Goal: Obtain resource: Download file/media

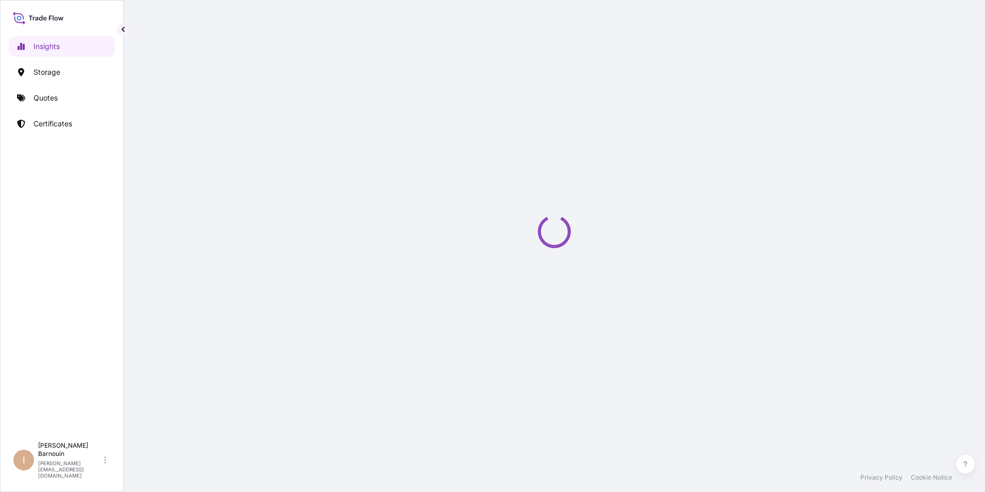
select select "2025"
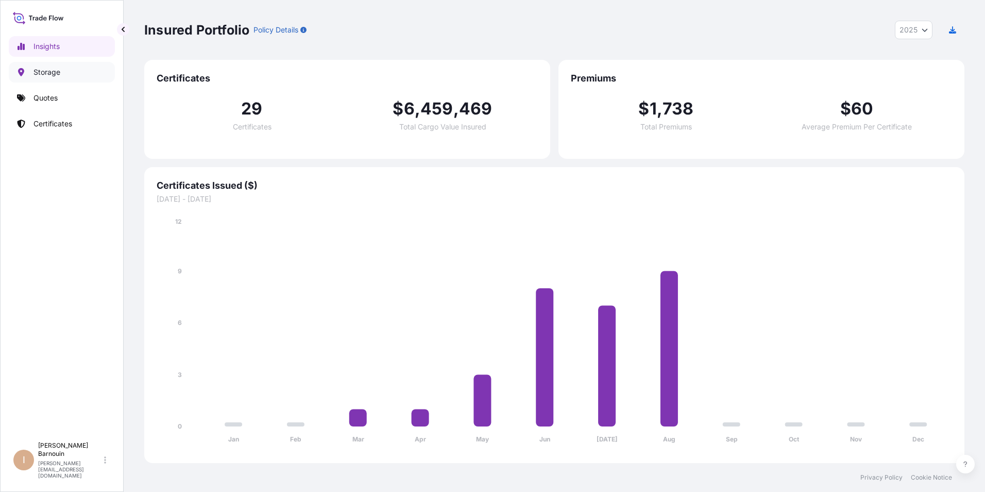
click at [66, 73] on link "Storage" at bounding box center [62, 72] width 106 height 21
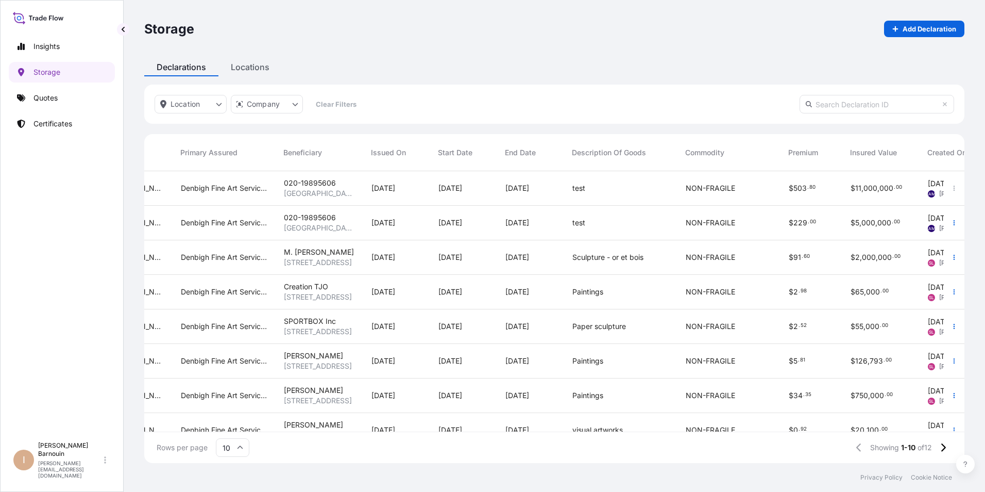
scroll to position [0, 220]
click at [74, 96] on link "Quotes" at bounding box center [62, 98] width 106 height 21
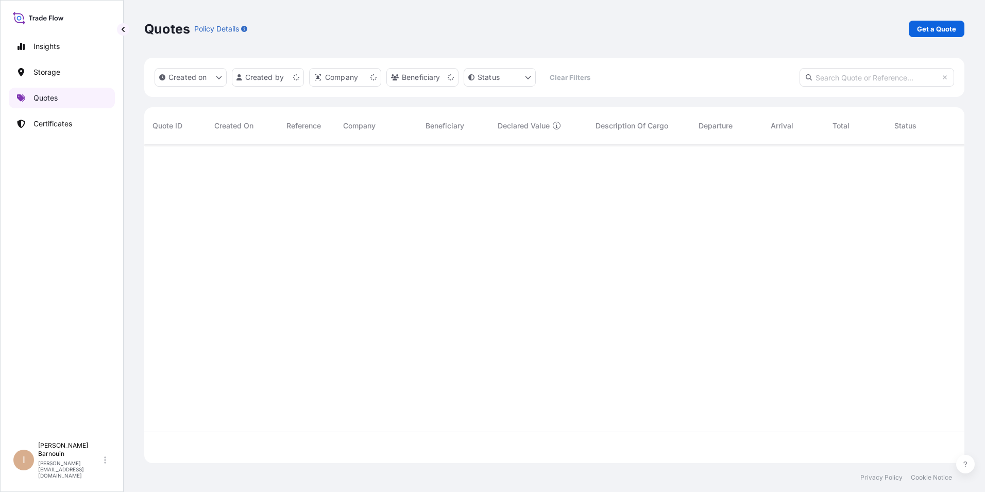
scroll to position [316, 813]
click at [61, 71] on link "Storage" at bounding box center [62, 72] width 106 height 21
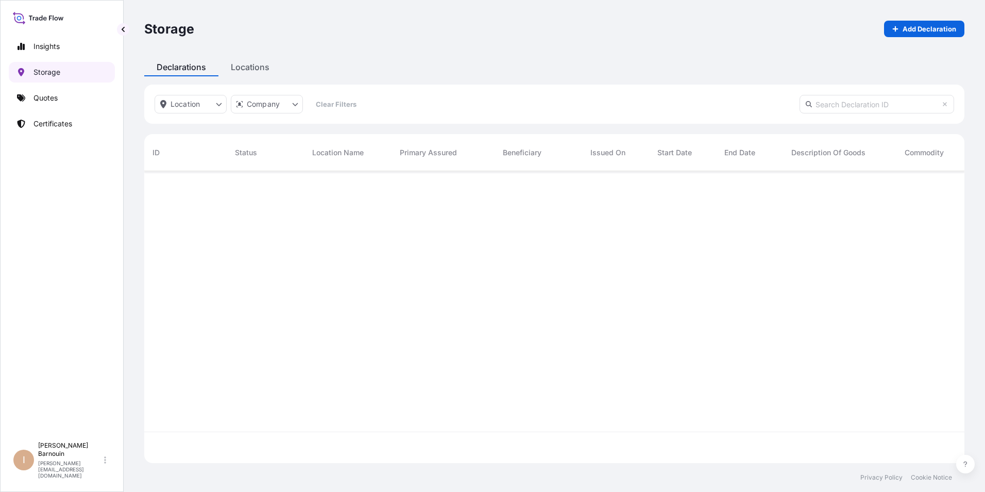
scroll to position [290, 813]
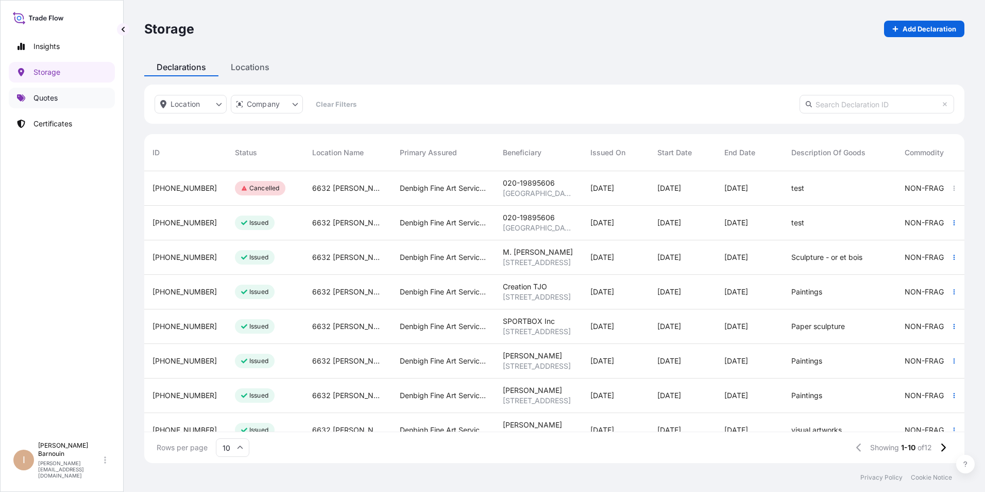
click at [54, 97] on p "Quotes" at bounding box center [45, 98] width 24 height 10
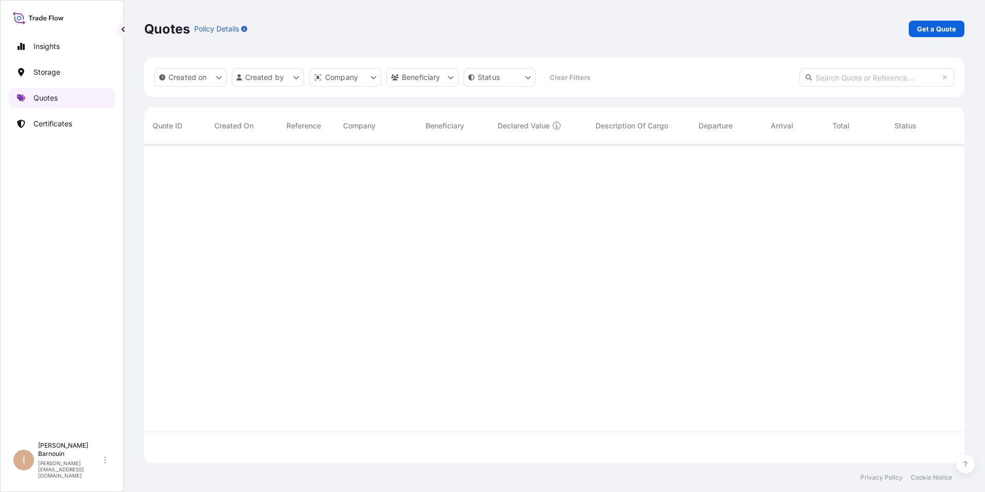
scroll to position [316, 813]
click at [64, 73] on link "Storage" at bounding box center [62, 72] width 106 height 21
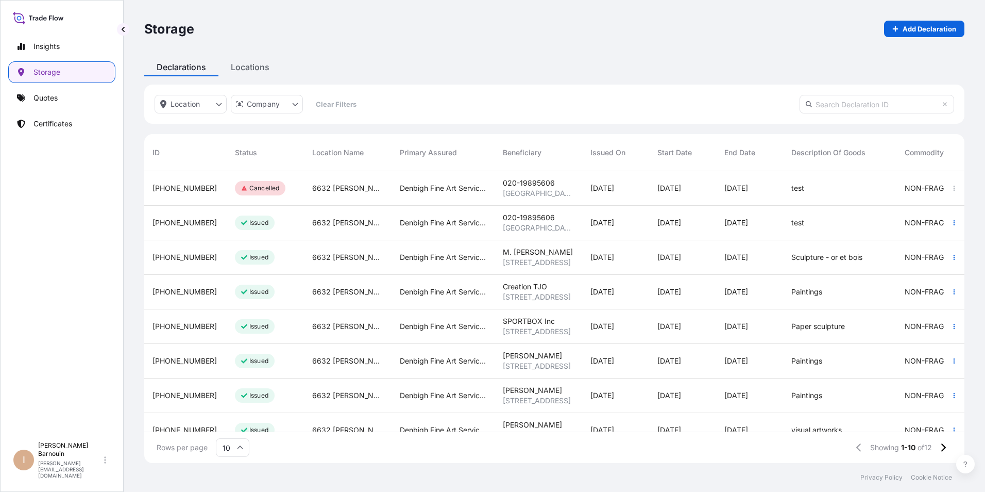
click at [50, 245] on div "Insights Storage Quotes Certificates" at bounding box center [62, 232] width 106 height 410
click at [850, 396] on div "Paintings" at bounding box center [839, 395] width 97 height 10
click at [550, 219] on span "020-19895606" at bounding box center [529, 217] width 52 height 10
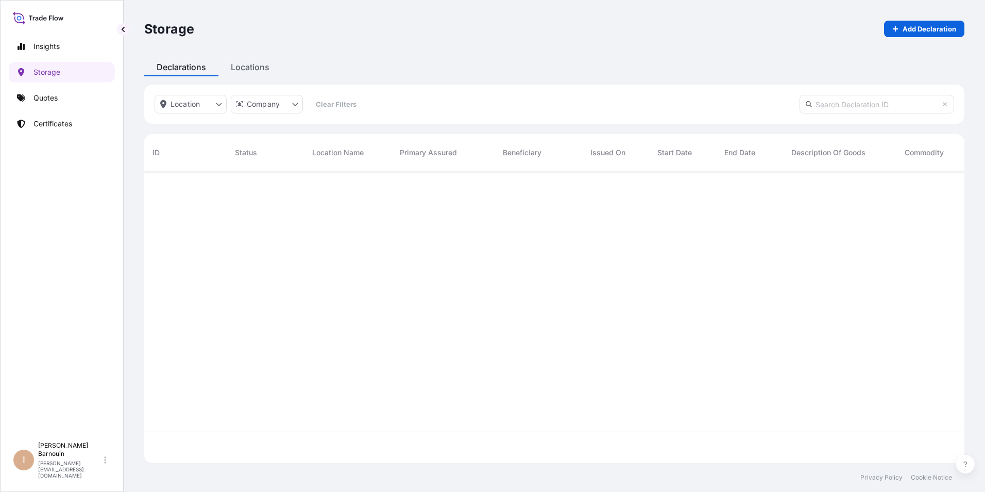
scroll to position [290, 813]
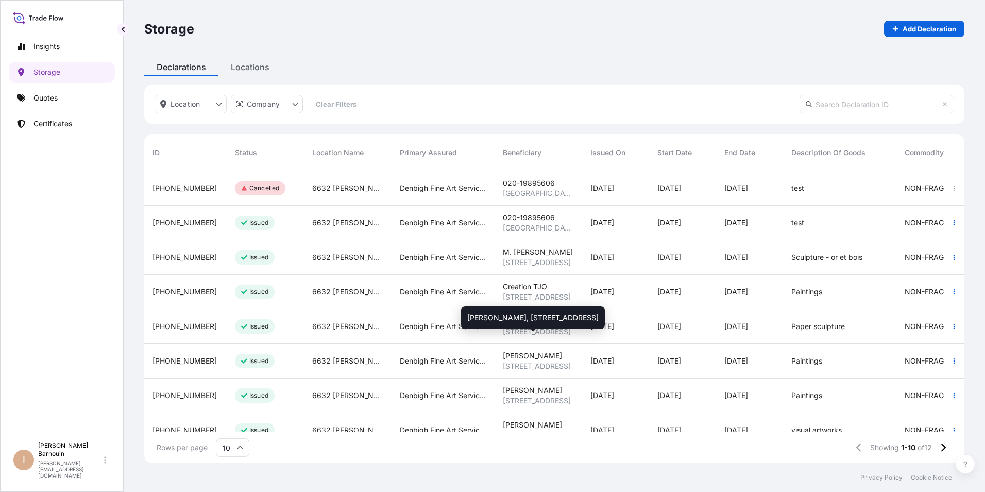
click at [554, 359] on span "Nicholas Bourque" at bounding box center [532, 355] width 59 height 10
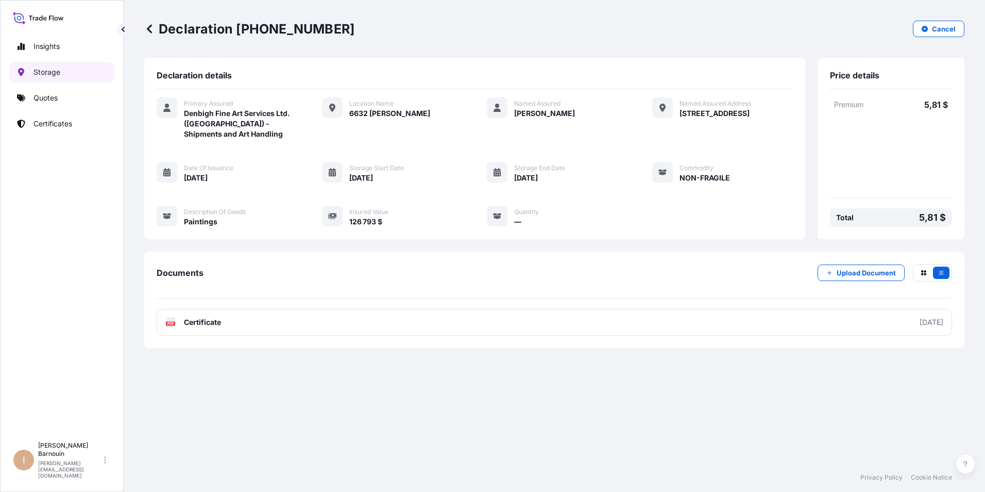
click at [54, 72] on p "Storage" at bounding box center [46, 72] width 27 height 10
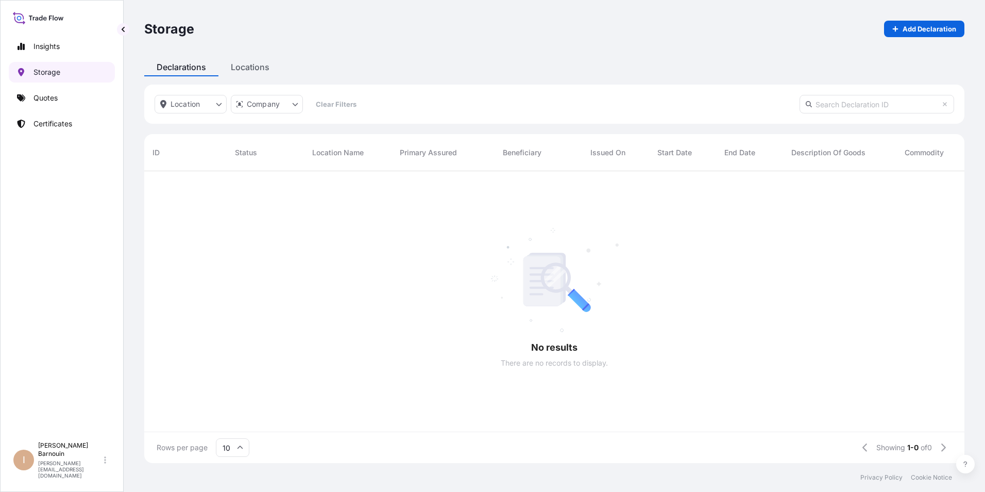
scroll to position [290, 813]
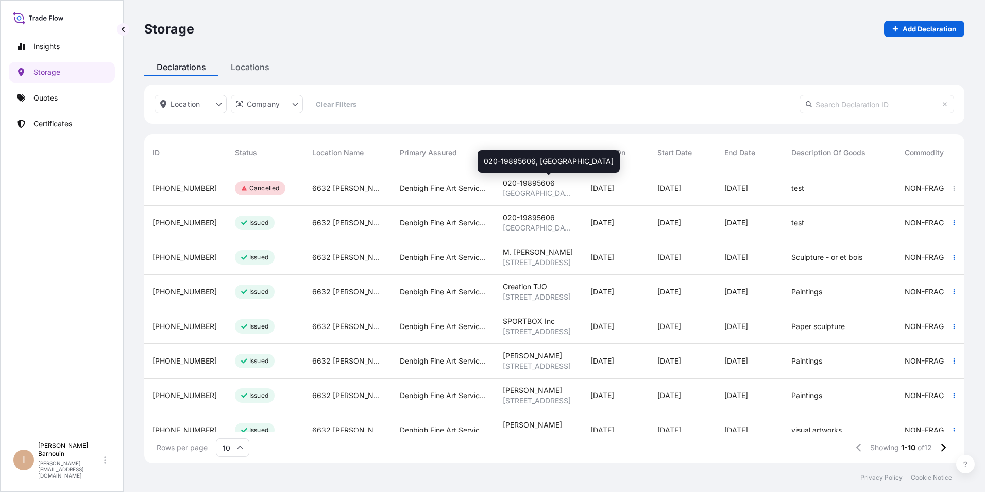
click at [542, 189] on span "United Kingdom" at bounding box center [538, 193] width 71 height 10
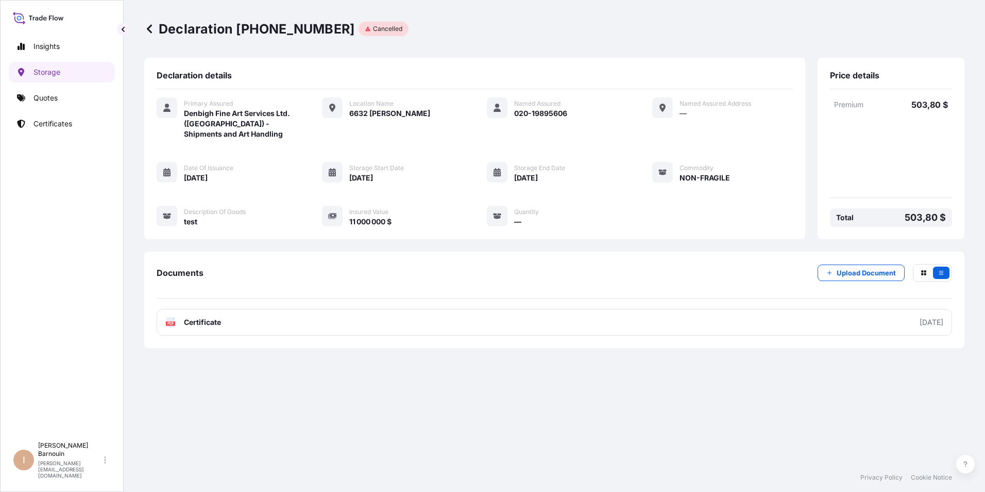
click at [262, 210] on div "Primary Assured Denbigh Fine Art Services Ltd. (Canada) - Shipments and Art Han…" at bounding box center [475, 161] width 636 height 129
click at [63, 70] on link "Storage" at bounding box center [62, 72] width 106 height 21
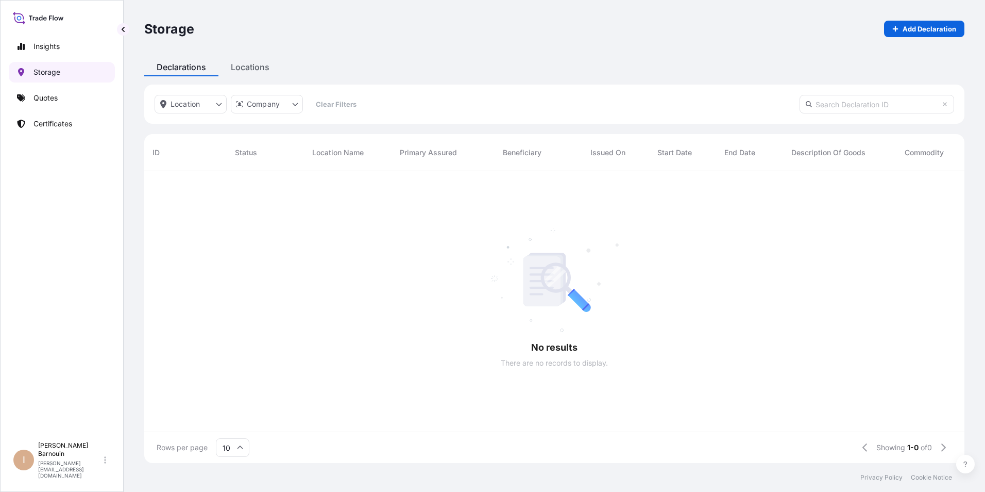
scroll to position [8, 8]
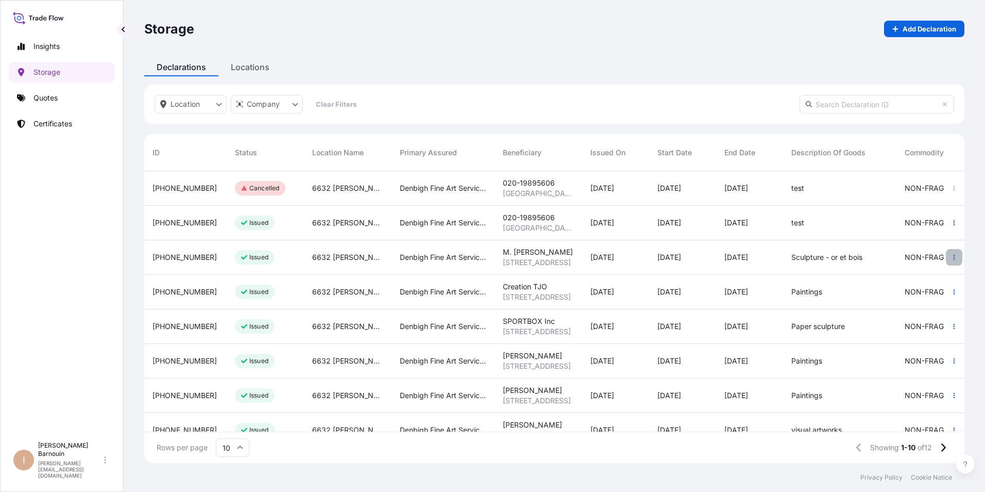
click at [951, 257] on icon "button" at bounding box center [954, 257] width 6 height 6
click at [951, 222] on icon "button" at bounding box center [954, 223] width 6 height 6
click at [189, 221] on span "31981-2279-9" at bounding box center [185, 222] width 64 height 10
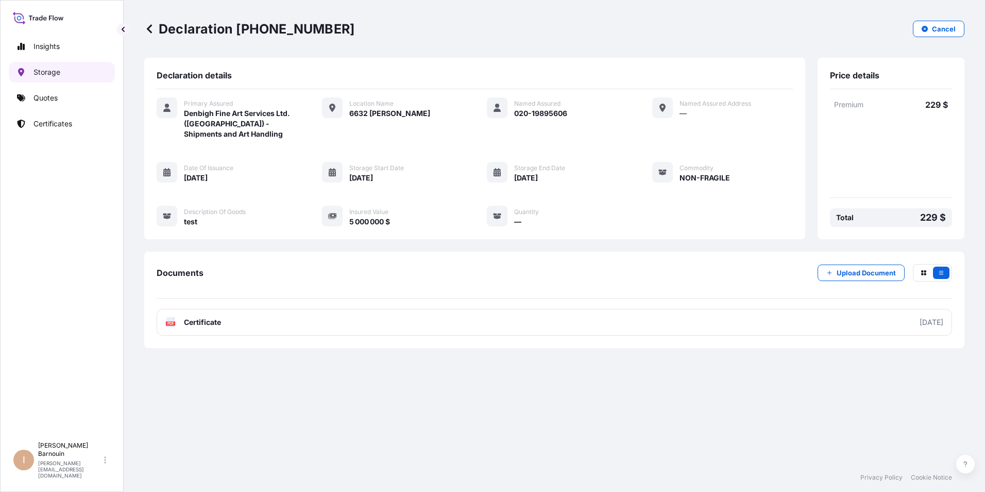
click at [63, 73] on link "Storage" at bounding box center [62, 72] width 106 height 21
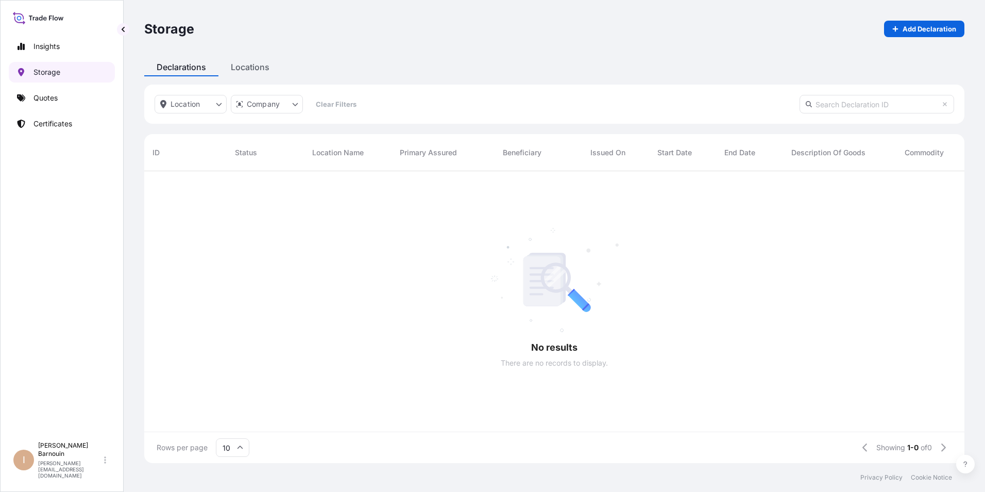
scroll to position [290, 813]
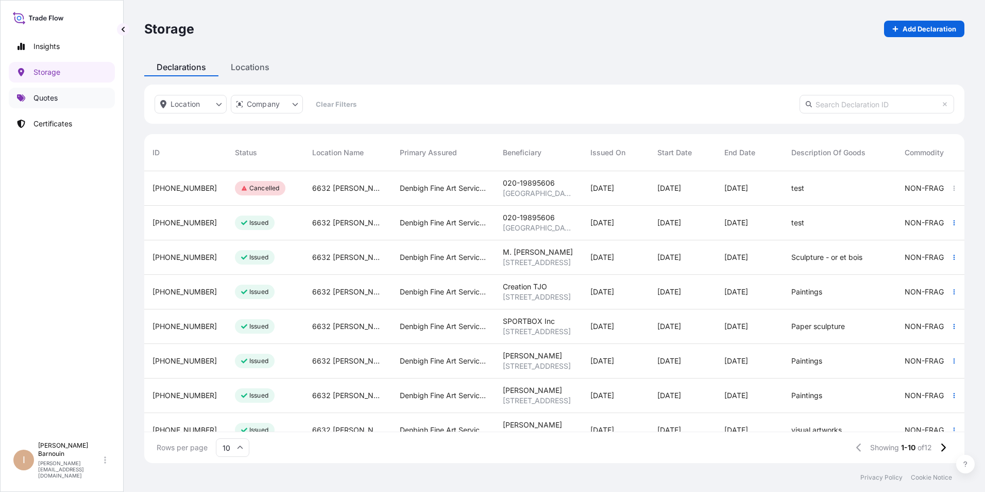
click at [48, 99] on p "Quotes" at bounding box center [45, 98] width 24 height 10
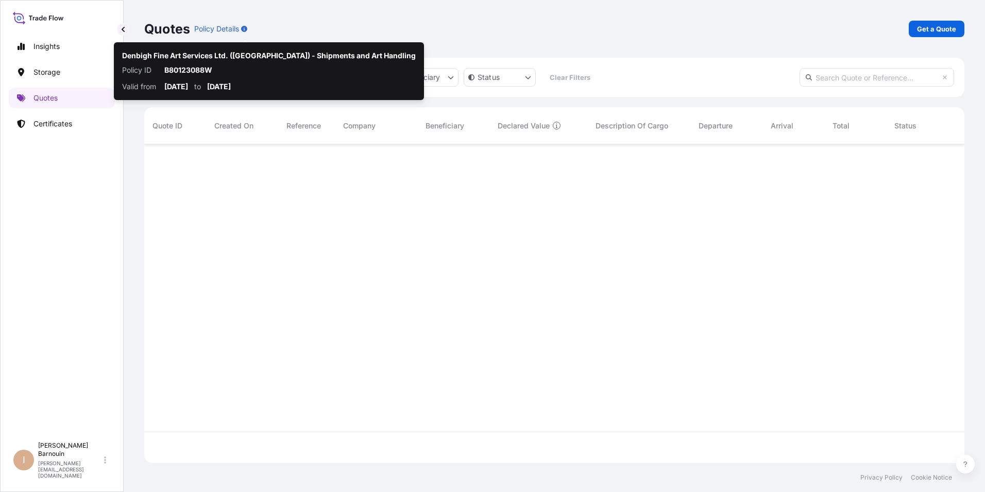
scroll to position [348, 813]
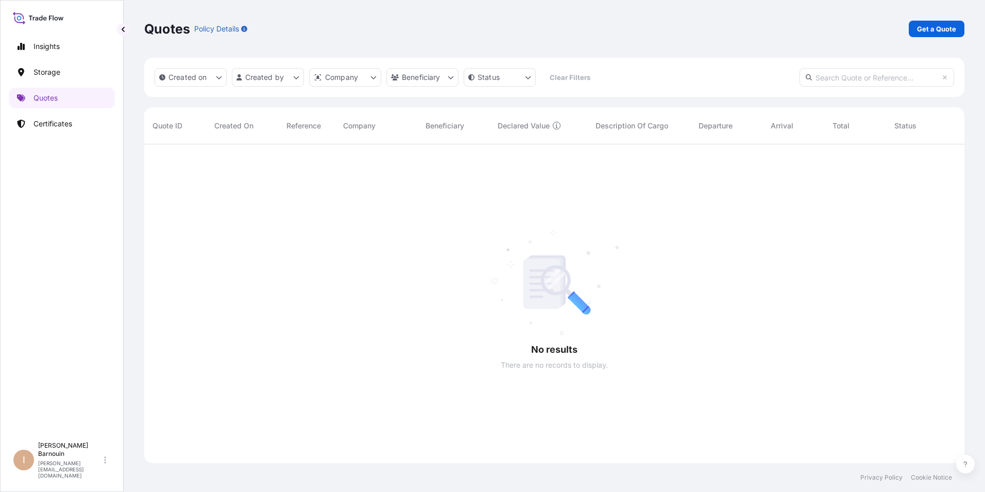
click at [238, 177] on div at bounding box center [561, 303] width 835 height 318
click at [55, 125] on p "Certificates" at bounding box center [52, 124] width 39 height 10
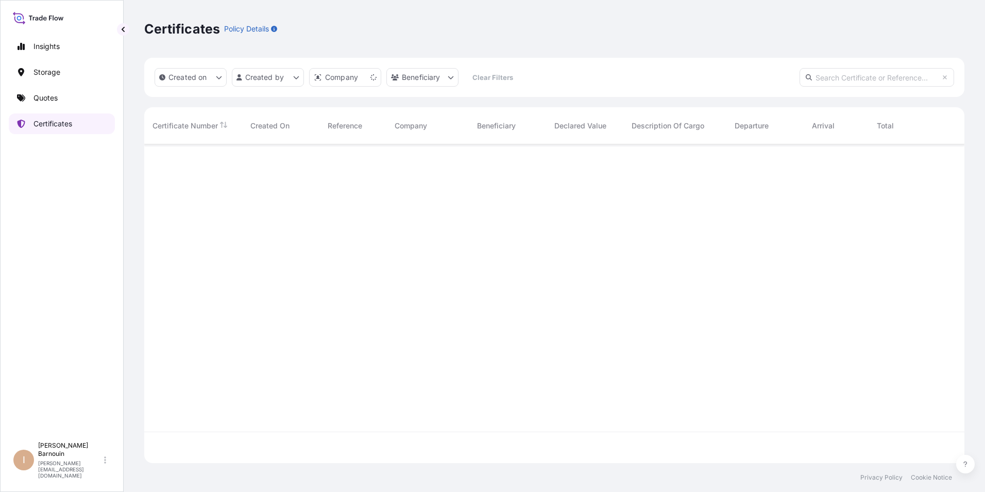
scroll to position [316, 813]
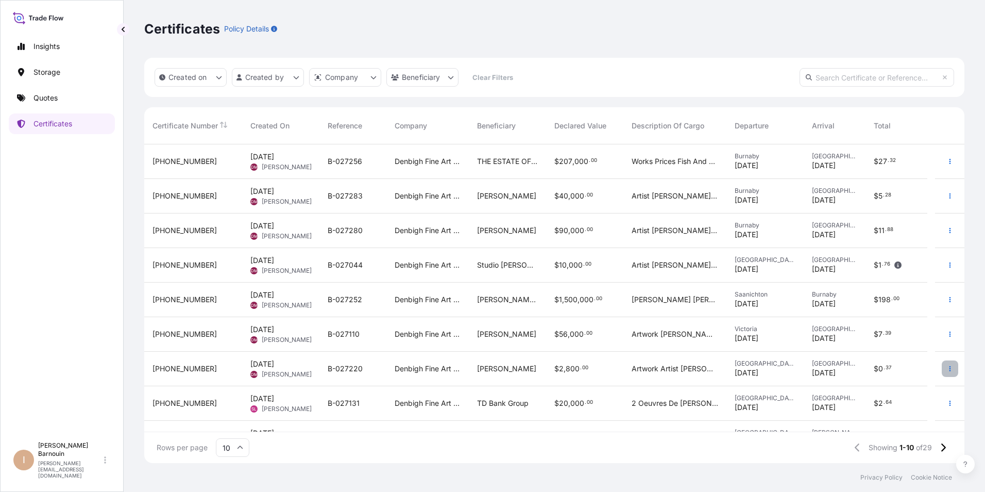
click at [947, 371] on icon "button" at bounding box center [950, 368] width 6 height 6
click at [174, 367] on span "[PHONE_NUMBER]" at bounding box center [185, 368] width 64 height 10
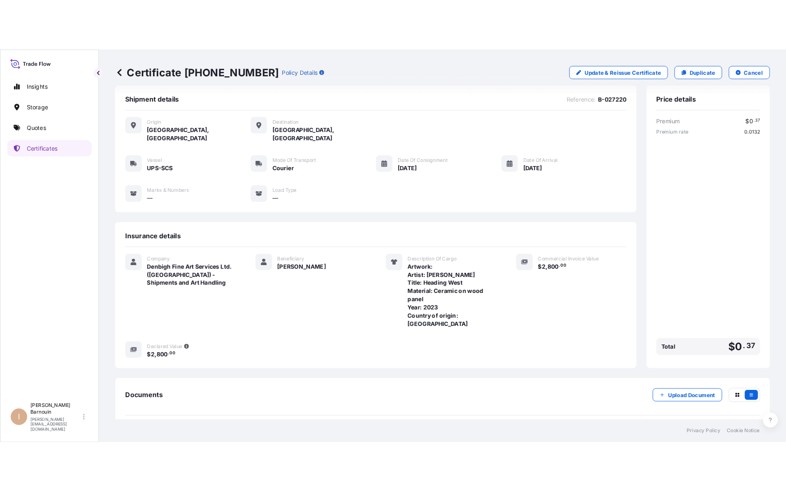
scroll to position [37, 0]
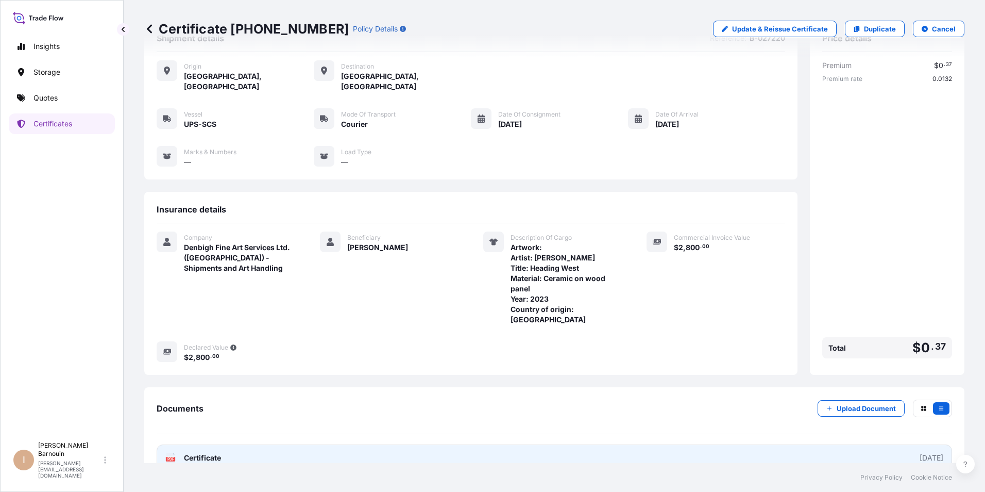
click at [223, 444] on link "PDF Certificate 2025-08-15" at bounding box center [555, 457] width 796 height 27
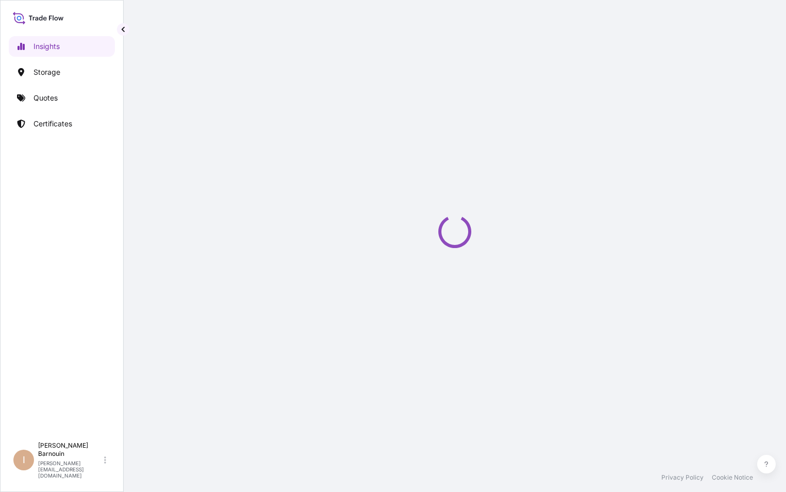
select select "2025"
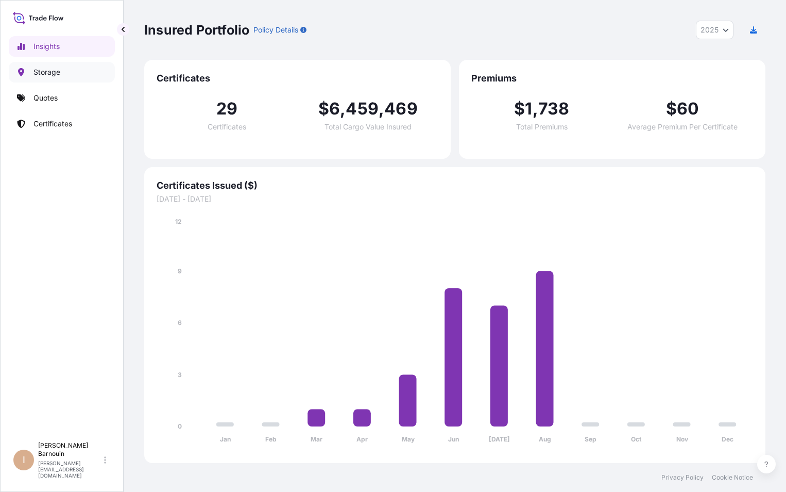
click at [53, 70] on p "Storage" at bounding box center [46, 72] width 27 height 10
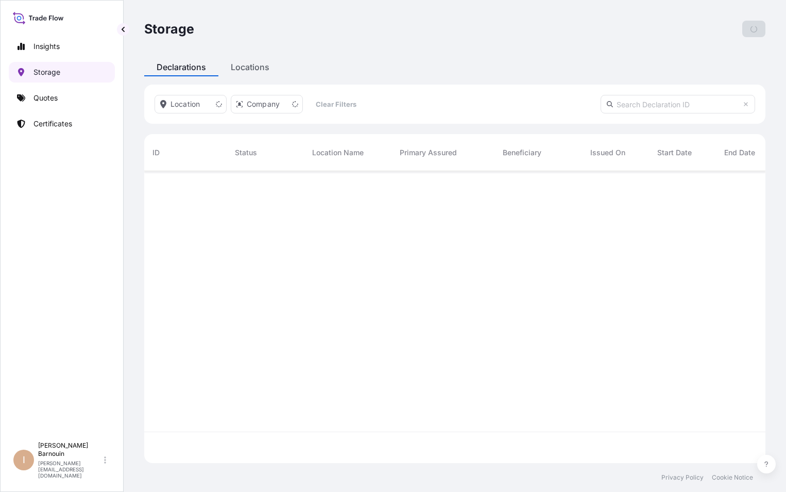
scroll to position [290, 614]
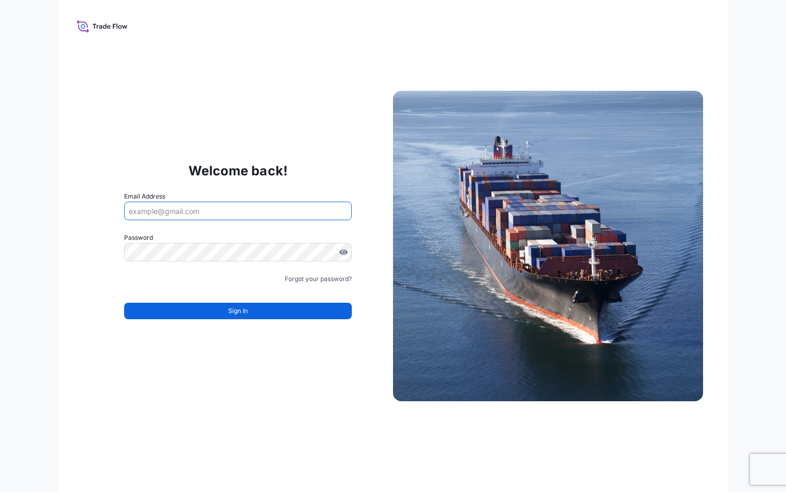
click at [265, 207] on input "Email Address" at bounding box center [238, 210] width 228 height 19
type input "irene.barnouin@wtwco.com"
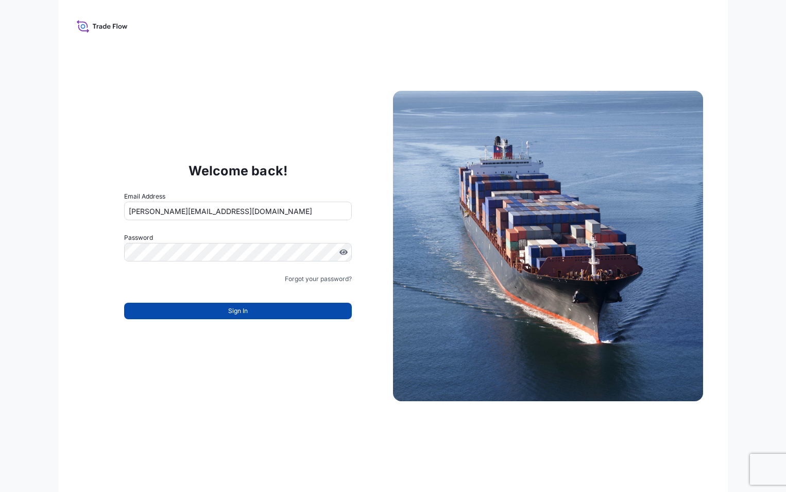
click at [228, 310] on span "Sign In" at bounding box center [238, 311] width 20 height 10
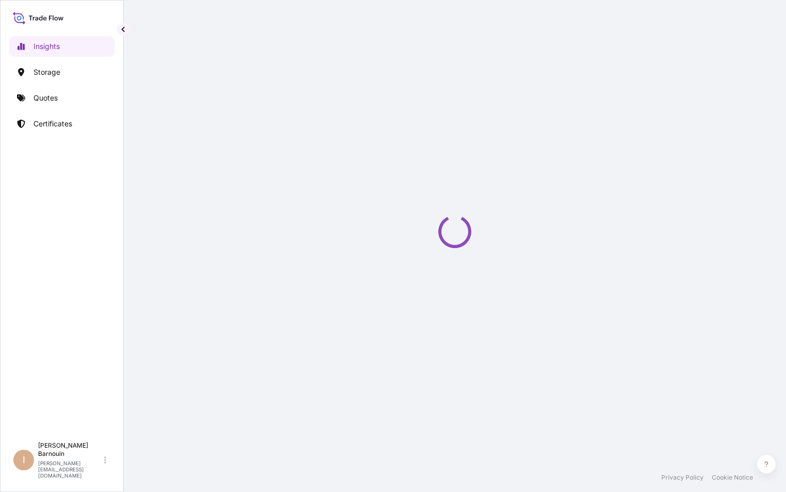
select select "2025"
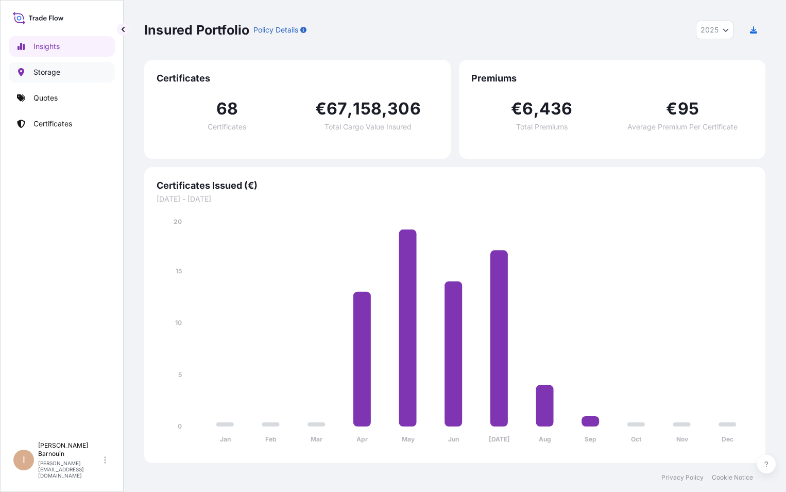
click at [67, 74] on link "Storage" at bounding box center [62, 72] width 106 height 21
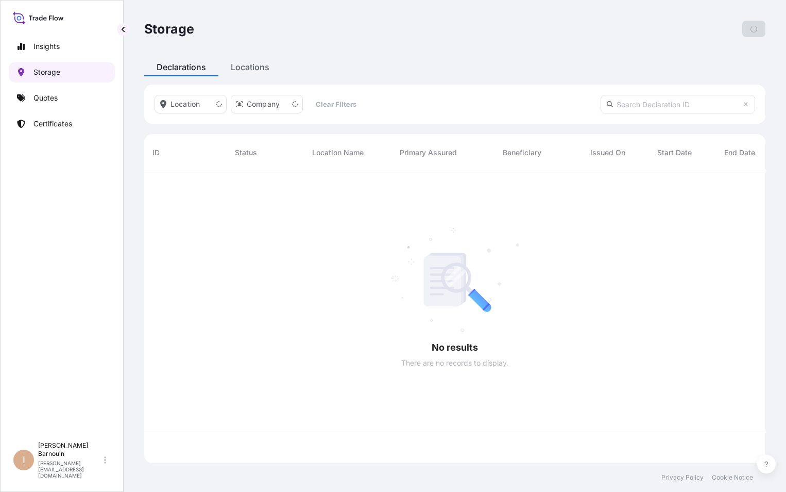
scroll to position [290, 614]
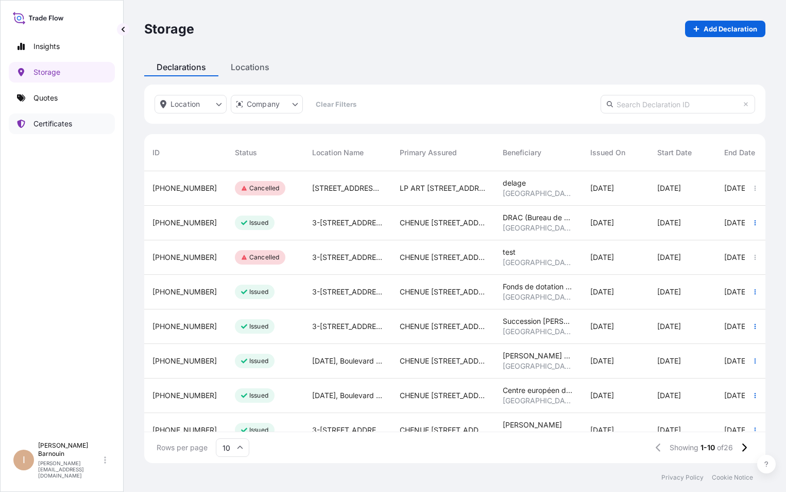
click at [51, 123] on p "Certificates" at bounding box center [52, 124] width 39 height 10
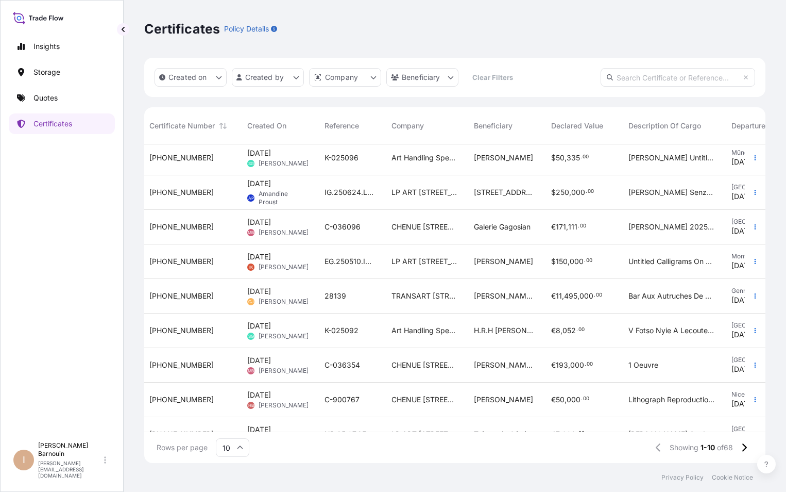
scroll to position [39, 3]
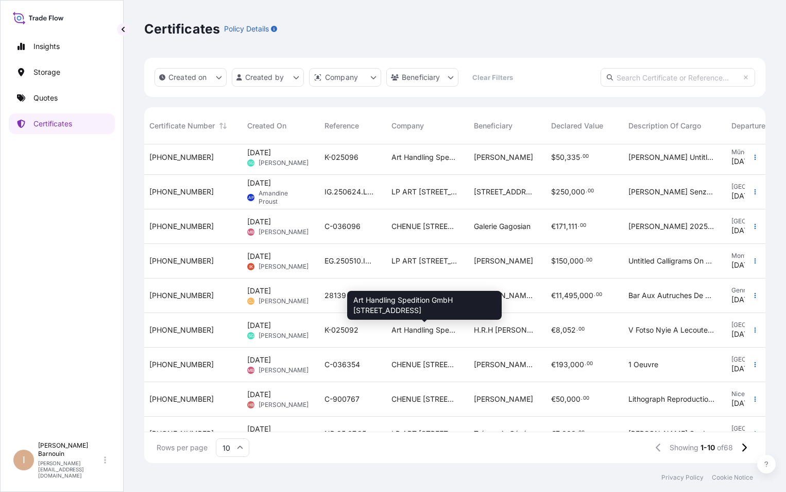
click at [419, 328] on span "Art Handling Spedition GmbH Wiesenstrasse 72c, D-40549 Düsseldorf" at bounding box center [425, 330] width 66 height 10
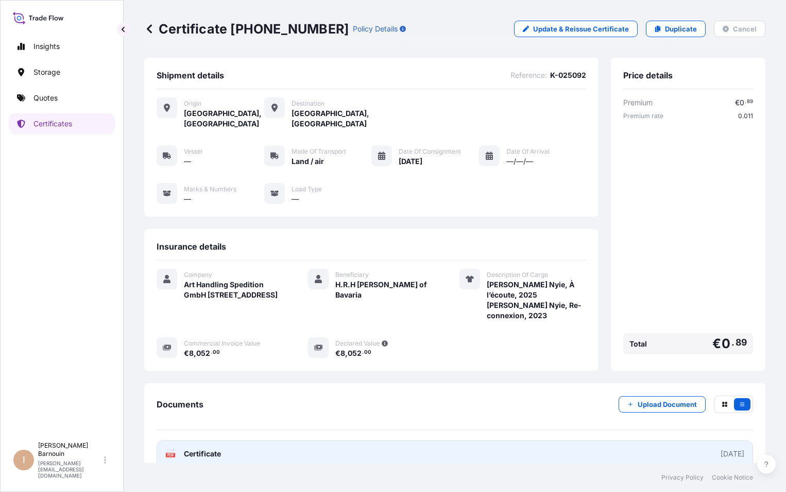
click at [300, 440] on link "PDF Certificate 2025-07-28" at bounding box center [455, 453] width 597 height 27
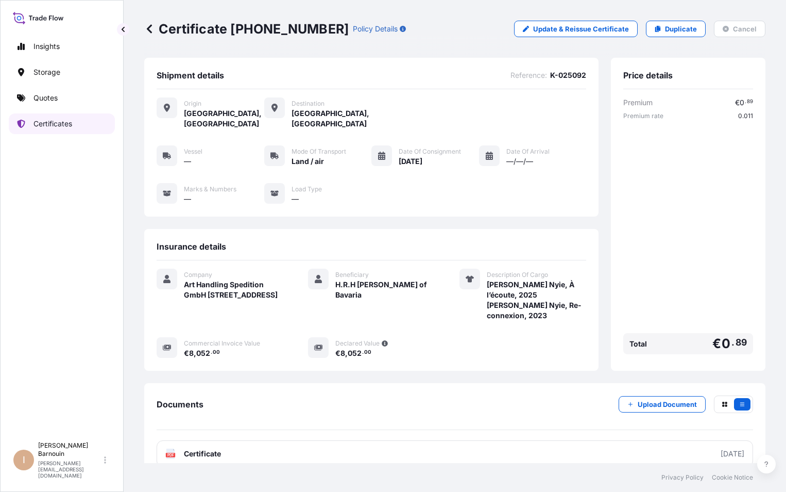
click at [69, 125] on p "Certificates" at bounding box center [52, 124] width 39 height 10
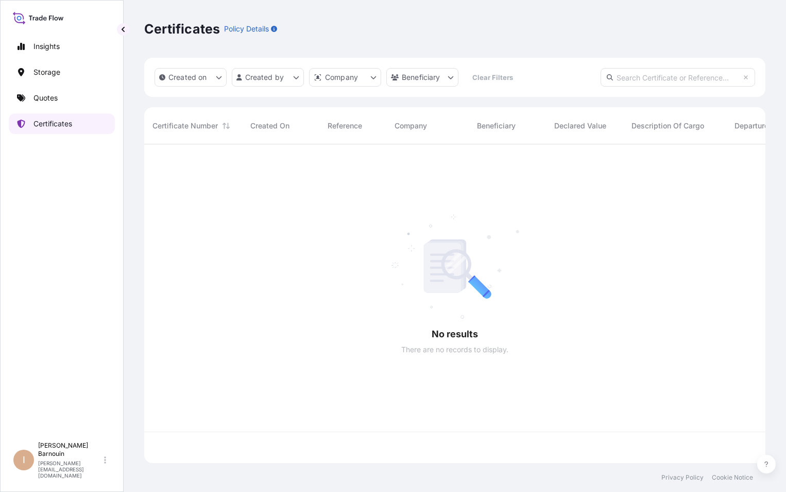
scroll to position [316, 614]
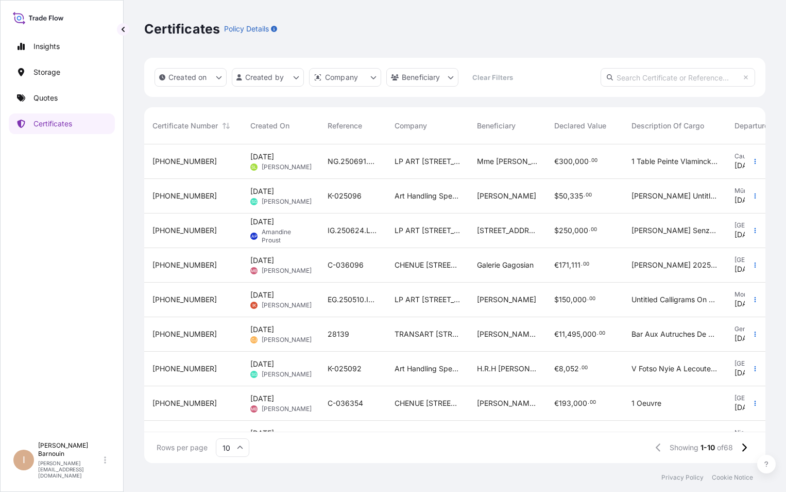
click at [188, 232] on span "31995-17-1" at bounding box center [185, 230] width 64 height 10
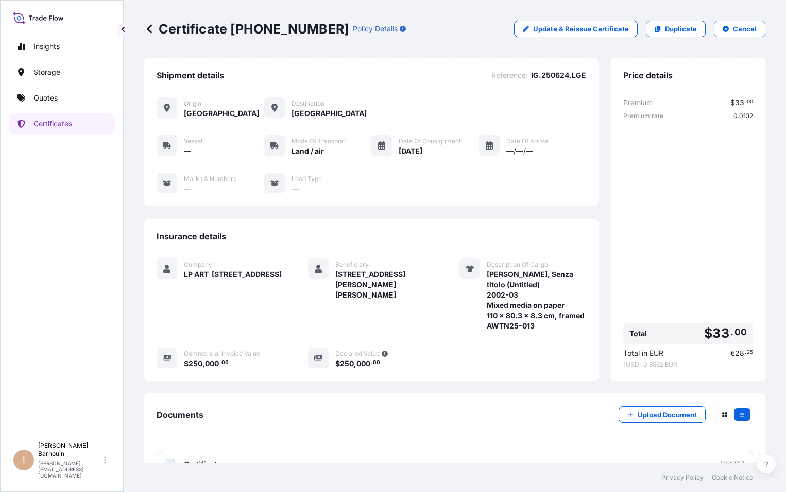
scroll to position [37, 0]
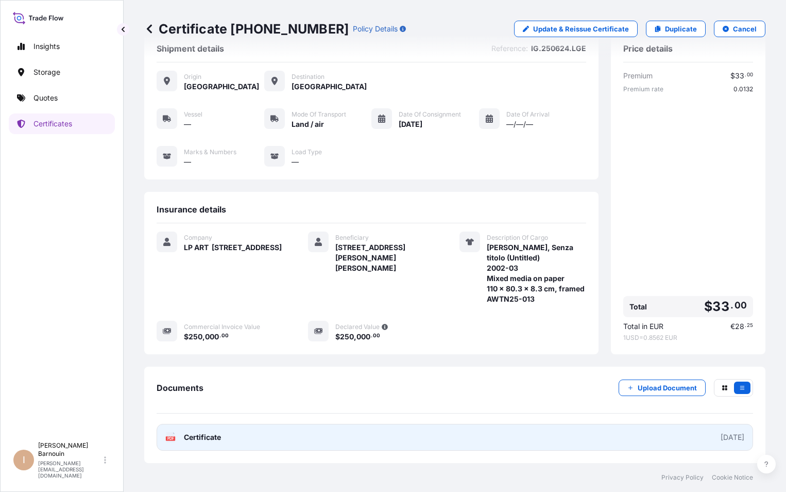
click at [209, 436] on span "Certificate" at bounding box center [202, 437] width 37 height 10
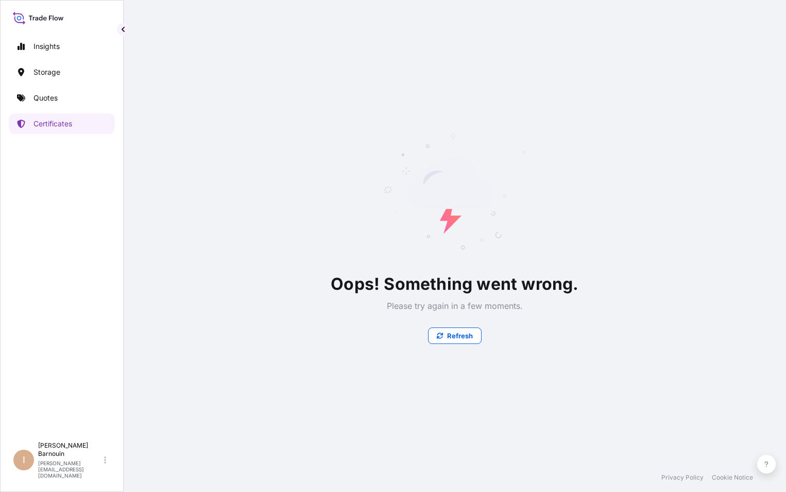
click at [301, 53] on div "Oops! Something went wrong. Please try again in a few moments. Refresh" at bounding box center [454, 231] width 621 height 463
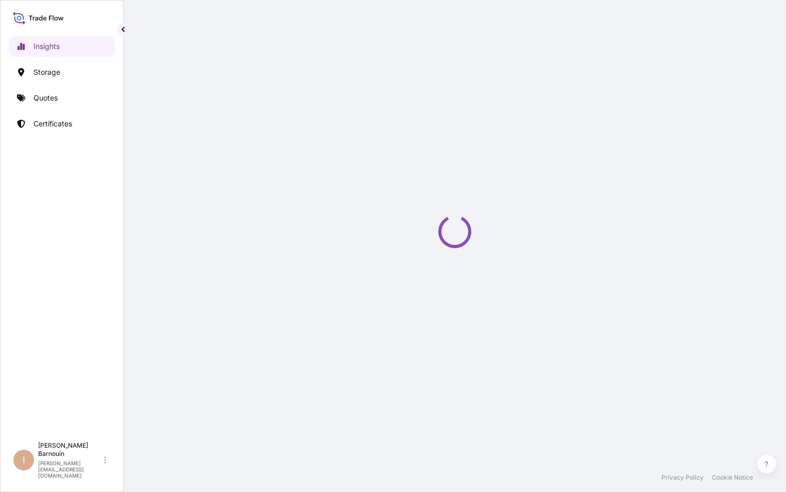
select select "2025"
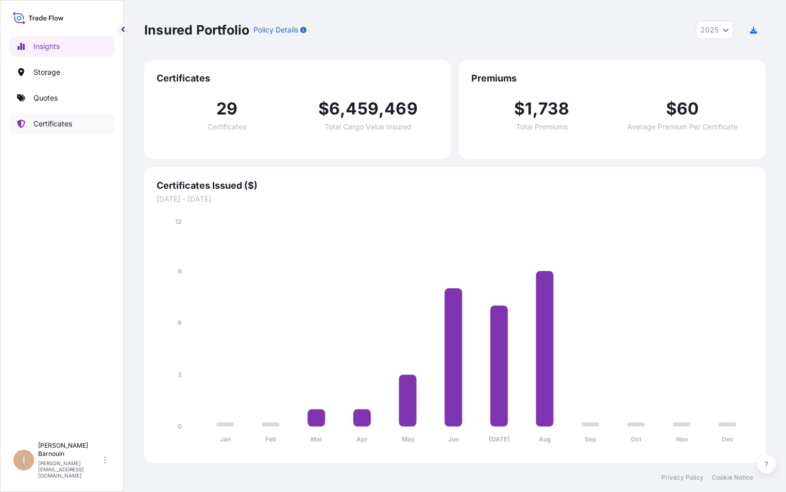
click at [50, 122] on p "Certificates" at bounding box center [52, 124] width 39 height 10
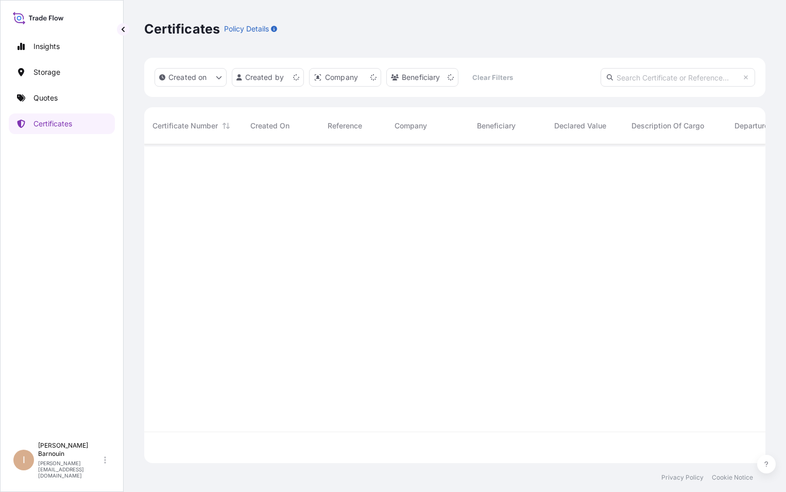
scroll to position [316, 614]
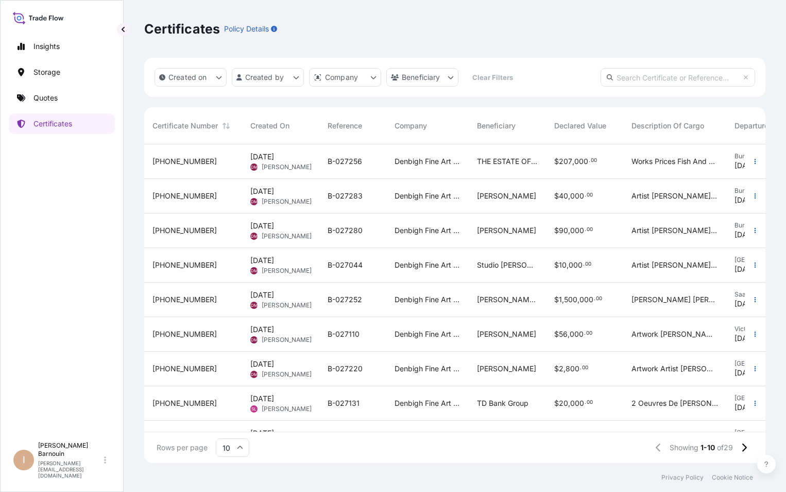
click at [301, 264] on span "[DATE] [PERSON_NAME]" at bounding box center [280, 265] width 61 height 20
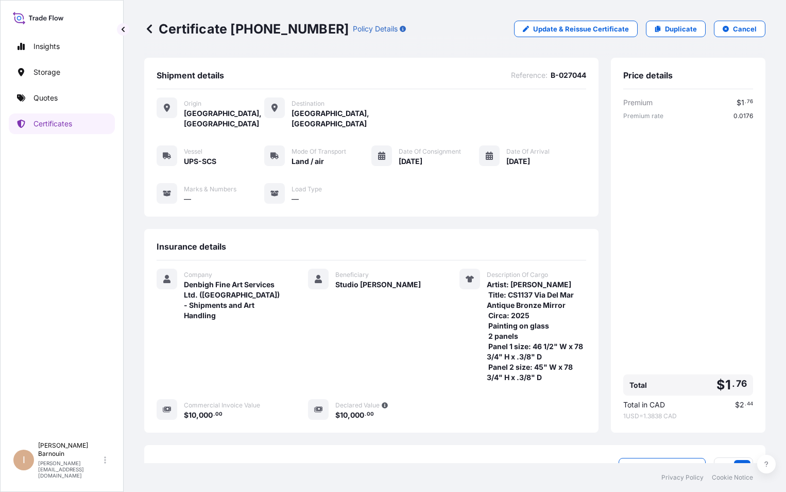
scroll to position [78, 0]
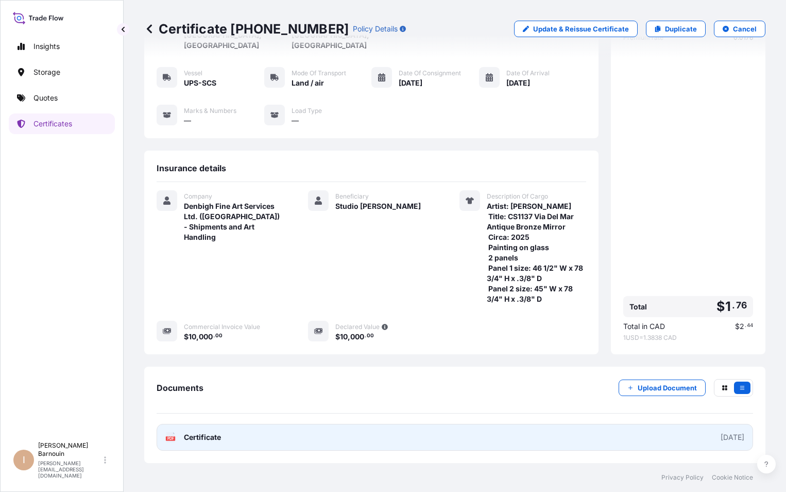
click at [202, 434] on span "Certificate" at bounding box center [202, 437] width 37 height 10
